Goal: Navigation & Orientation: Find specific page/section

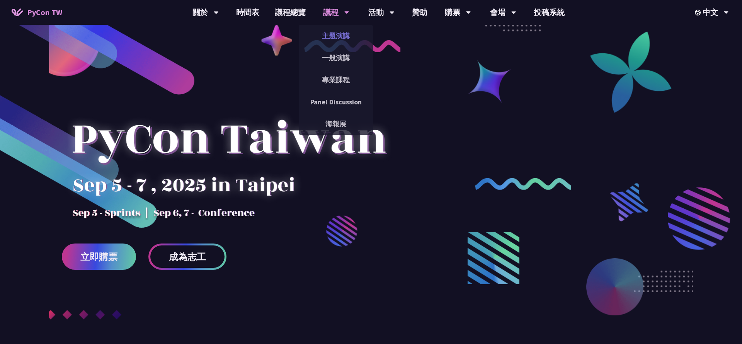
click at [341, 37] on link "主題演講" at bounding box center [336, 36] width 74 height 18
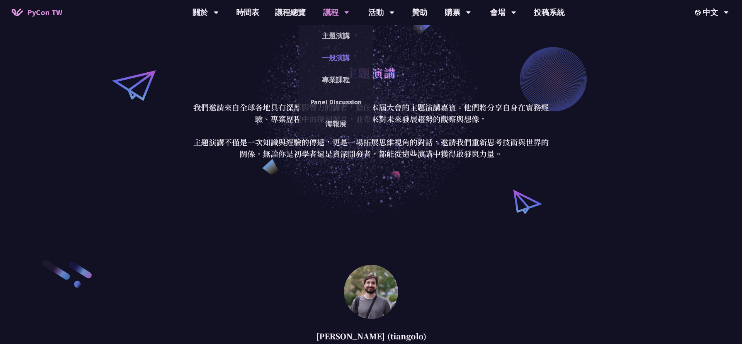
click at [346, 61] on link "一般演講" at bounding box center [336, 58] width 74 height 18
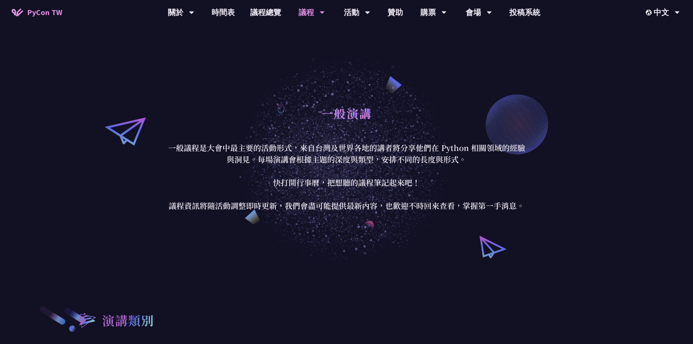
click at [295, 132] on div "一般演講" at bounding box center [346, 122] width 359 height 41
click at [60, 14] on span "PyCon TW" at bounding box center [44, 13] width 35 height 12
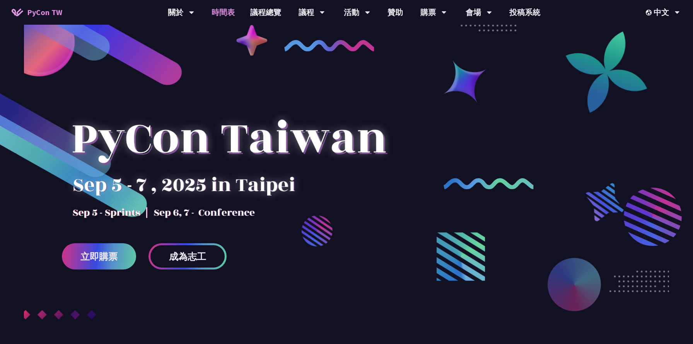
click at [222, 16] on link "時間表" at bounding box center [223, 12] width 39 height 25
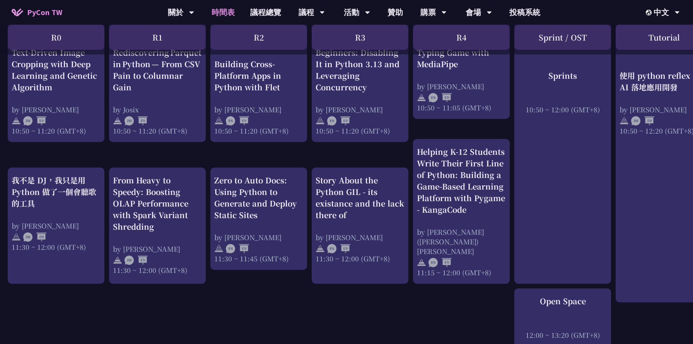
scroll to position [309, 0]
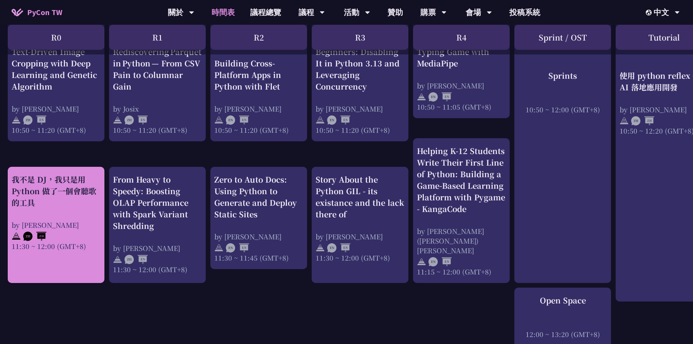
click at [61, 220] on div "by [PERSON_NAME]" at bounding box center [56, 225] width 89 height 10
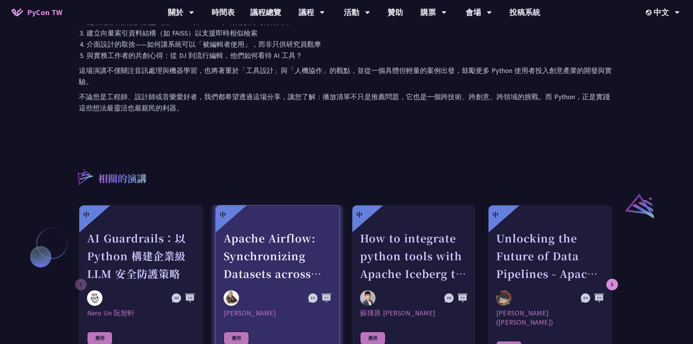
scroll to position [730, 0]
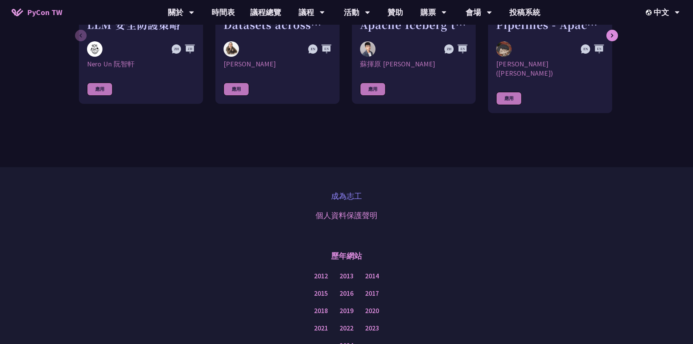
click at [341, 191] on link "成為志工" at bounding box center [346, 197] width 31 height 12
